Goal: Task Accomplishment & Management: Manage account settings

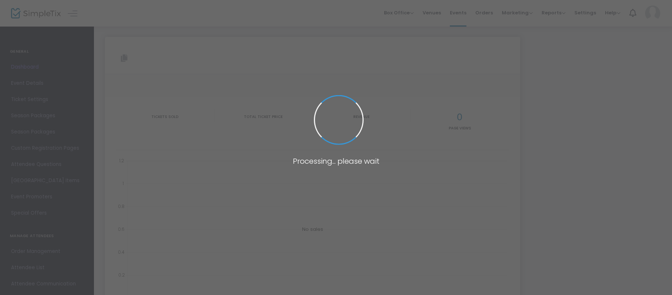
type input "[URL][DOMAIN_NAME]"
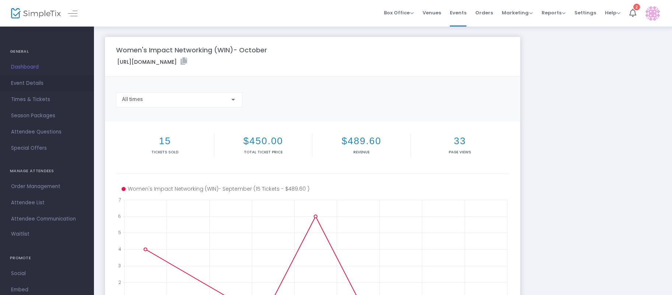
click at [32, 81] on span "Event Details" at bounding box center [47, 83] width 72 height 10
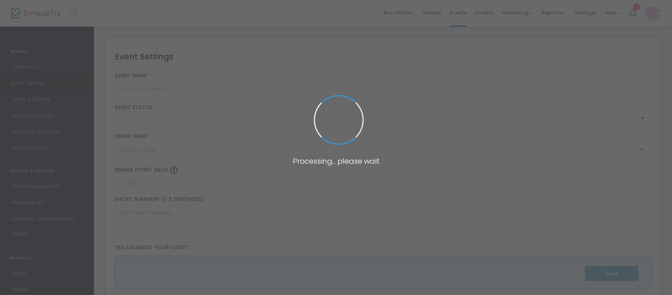
type input "Women's Impact Networking (WIN)- October"
type textarea "Join WIN: Where Women Connect, Collaborate, and Thrive!WIN is a lively networki…"
type input "Buy Tickets"
type input "Firebirds Wood Fired Grill"
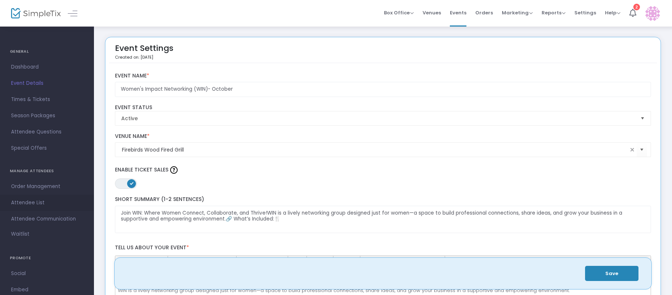
scroll to position [11, 0]
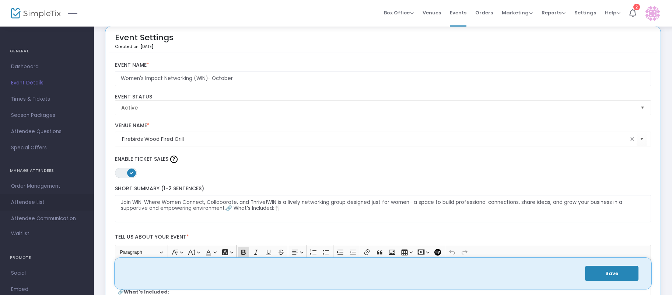
click at [36, 201] on span "Attendee List" at bounding box center [47, 202] width 72 height 10
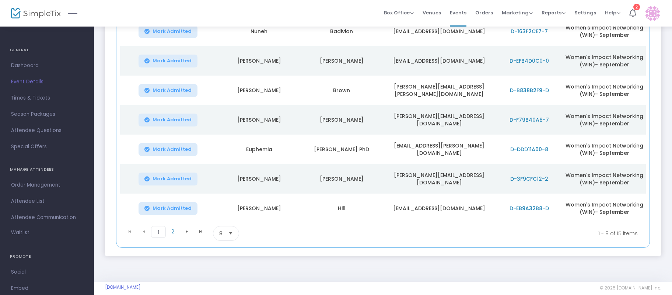
scroll to position [172, 0]
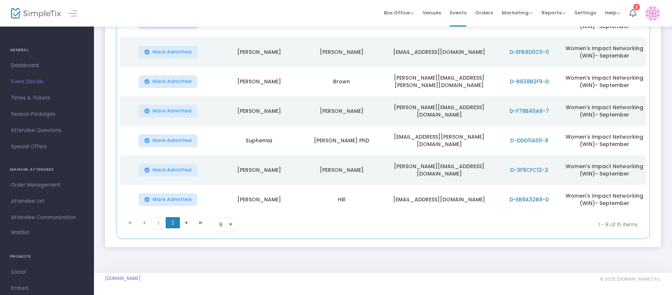
click at [175, 224] on span "2" at bounding box center [173, 222] width 14 height 11
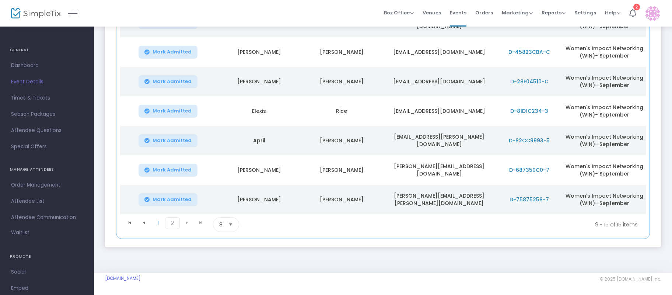
scroll to position [0, 0]
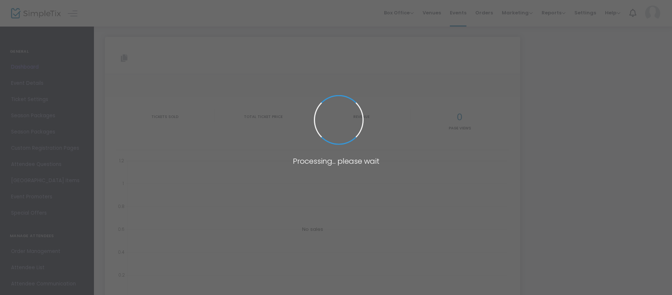
type input "[URL][DOMAIN_NAME]"
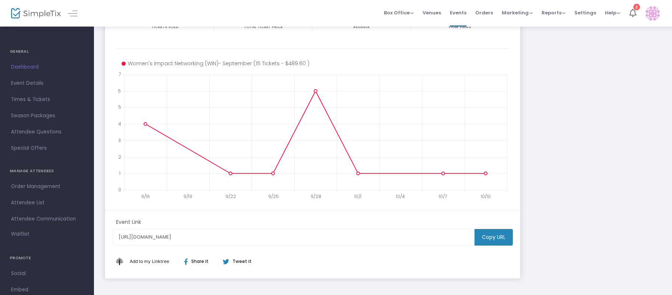
scroll to position [157, 0]
